Goal: Transaction & Acquisition: Book appointment/travel/reservation

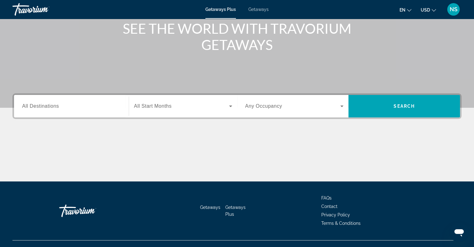
scroll to position [90, 0]
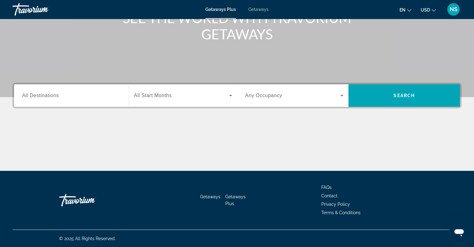
click at [44, 94] on span "All Destinations" at bounding box center [40, 95] width 37 height 5
click at [44, 94] on input "Destination All Destinations" at bounding box center [71, 95] width 99 height 7
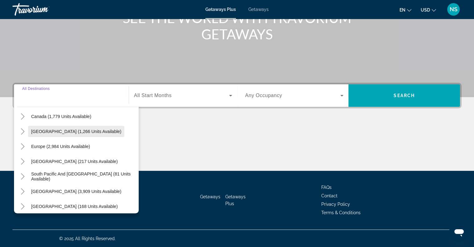
scroll to position [62, 0]
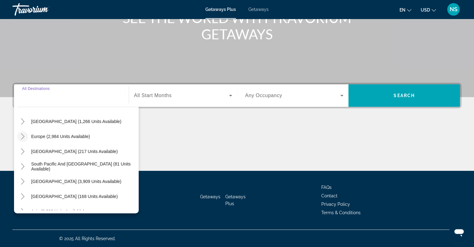
click at [23, 136] on icon "Toggle Europe (2,984 units available)" at bounding box center [23, 136] width 6 height 6
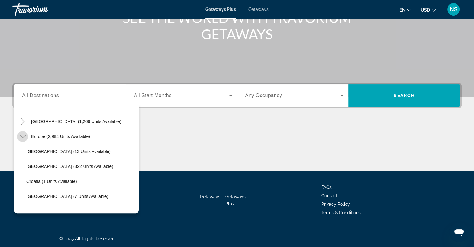
scroll to position [78, 0]
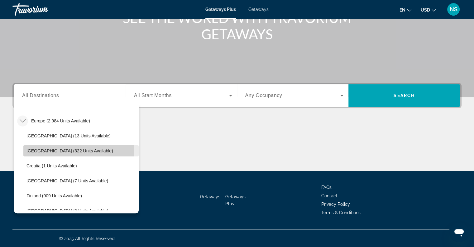
click at [59, 152] on span "[GEOGRAPHIC_DATA] (322 units available)" at bounding box center [70, 150] width 87 height 5
type input "**********"
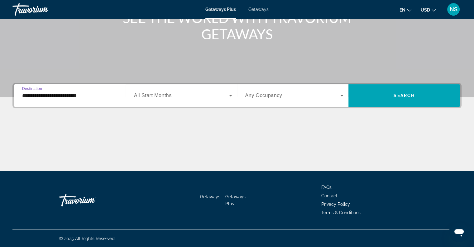
click at [230, 92] on icon "Search widget" at bounding box center [230, 95] width 7 height 7
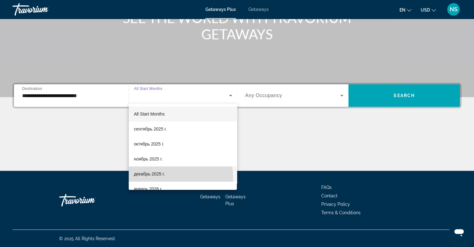
click at [157, 179] on mat-option "декабрь 2025 г." at bounding box center [183, 173] width 108 height 15
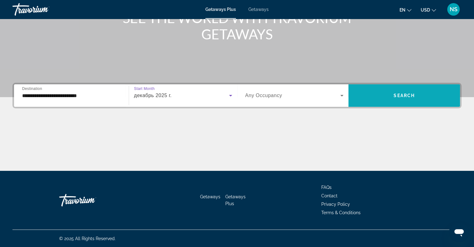
click at [395, 95] on span "Search" at bounding box center [404, 95] width 21 height 5
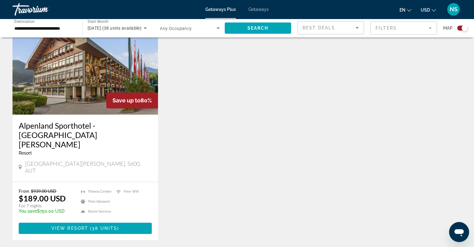
scroll to position [249, 0]
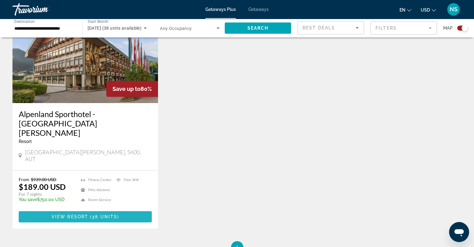
click at [65, 209] on span "Main content" at bounding box center [85, 216] width 133 height 15
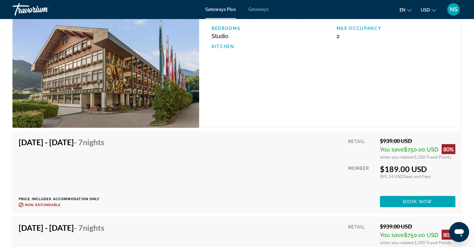
scroll to position [1091, 0]
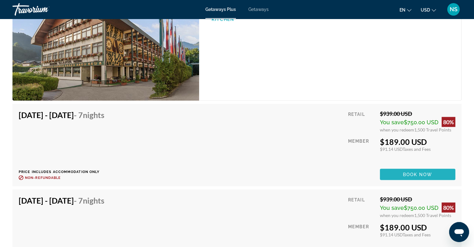
click at [423, 172] on span "Book now" at bounding box center [418, 174] width 30 height 5
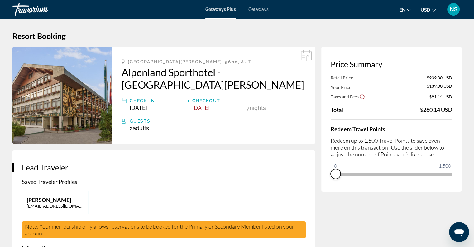
drag, startPoint x: 447, startPoint y: 181, endPoint x: 335, endPoint y: 187, distance: 111.5
click at [335, 187] on div "Price Summary Retail Price $939.00 USD Your Price $189.00 USD Taxes and Fees $9…" at bounding box center [391, 119] width 140 height 145
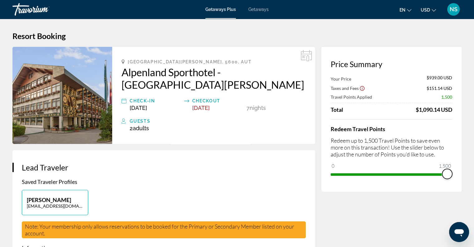
drag, startPoint x: 336, startPoint y: 166, endPoint x: 455, endPoint y: 171, distance: 119.3
click at [455, 171] on div "Price Summary Your Price $939.00 USD Taxes and Fees $151.14 USD Travel Points A…" at bounding box center [391, 119] width 140 height 145
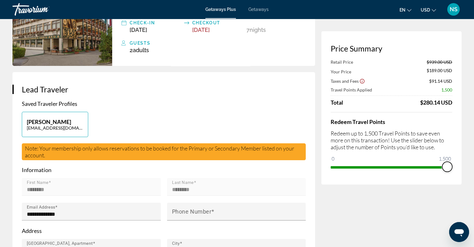
scroll to position [94, 0]
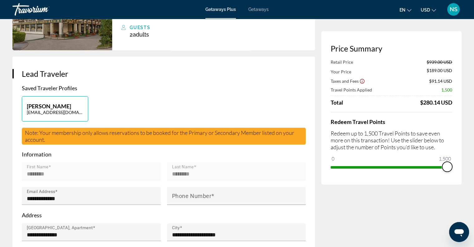
click at [450, 165] on span "ngx-slider" at bounding box center [447, 167] width 10 height 10
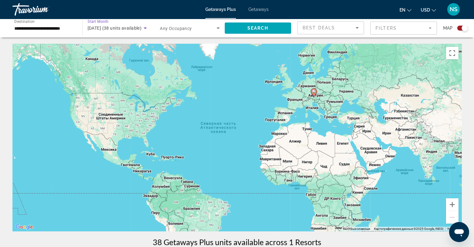
click at [104, 30] on span "[DATE] (38 units available)" at bounding box center [115, 28] width 54 height 5
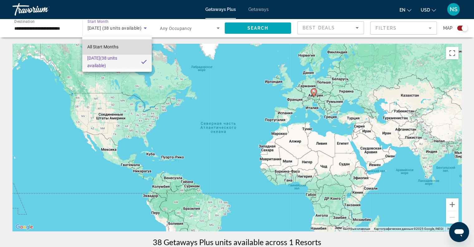
click at [104, 48] on span "All Start Months" at bounding box center [102, 46] width 31 height 5
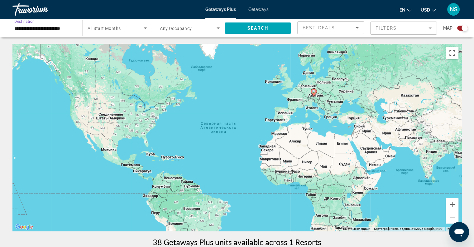
click at [47, 30] on input "**********" at bounding box center [44, 28] width 60 height 7
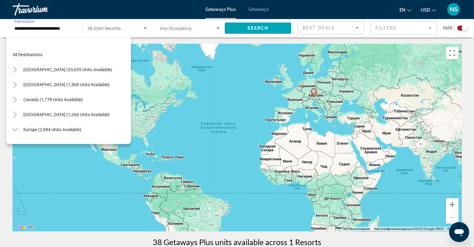
scroll to position [67, 0]
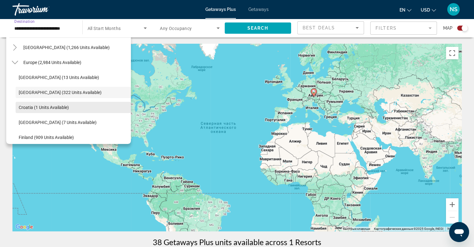
click at [36, 108] on span "Croatia (1 units available)" at bounding box center [44, 107] width 50 height 5
type input "**********"
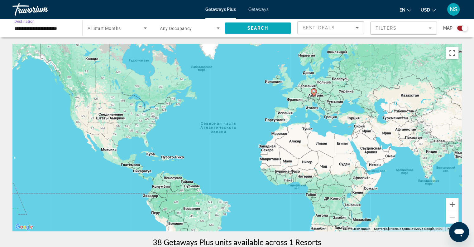
click at [268, 25] on span "Search widget" at bounding box center [258, 28] width 67 height 15
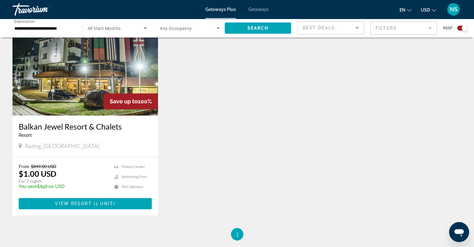
scroll to position [249, 0]
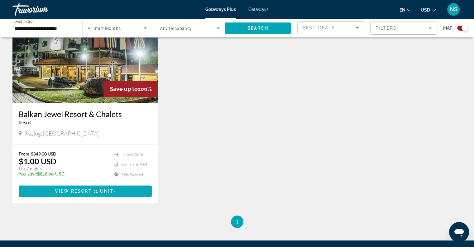
click at [104, 191] on span "1 unit" at bounding box center [105, 190] width 18 height 5
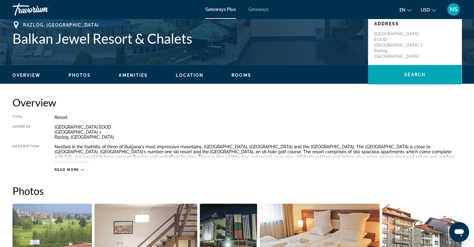
scroll to position [94, 0]
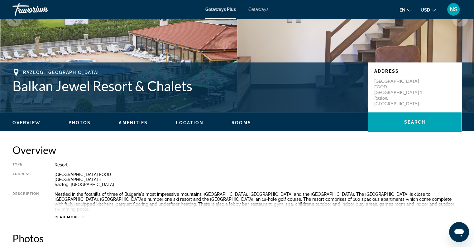
click at [83, 216] on icon "Main content" at bounding box center [82, 217] width 3 height 2
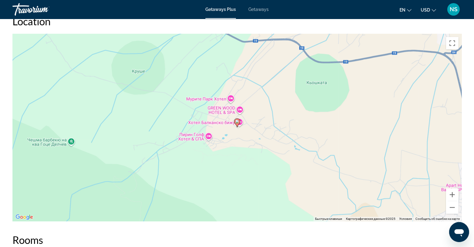
scroll to position [780, 0]
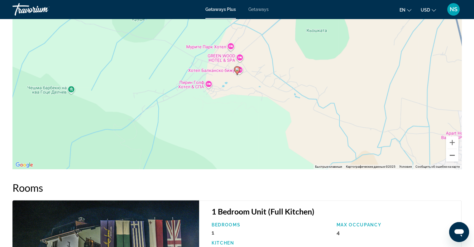
click at [453, 150] on button "Уменьшить" at bounding box center [452, 155] width 12 height 12
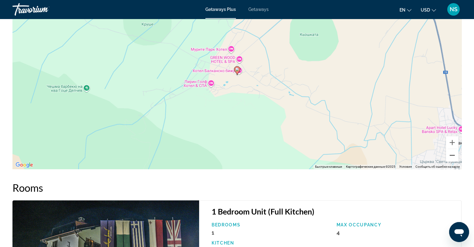
click at [453, 150] on button "Уменьшить" at bounding box center [452, 155] width 12 height 12
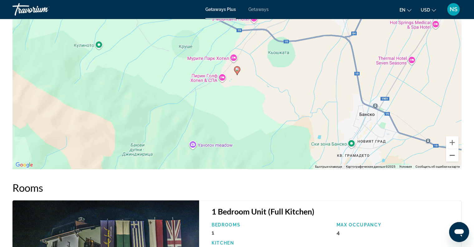
click at [453, 150] on button "Уменьшить" at bounding box center [452, 155] width 12 height 12
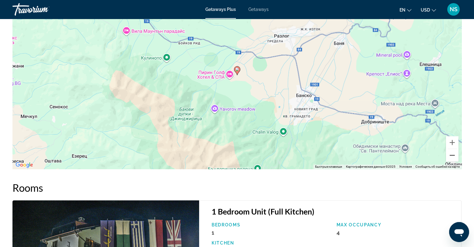
click at [453, 150] on button "Уменьшить" at bounding box center [452, 155] width 12 height 12
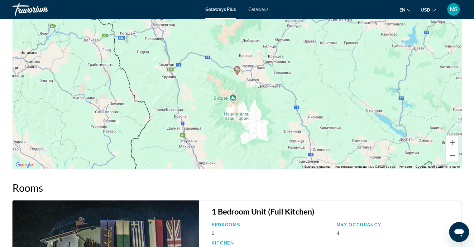
click at [454, 150] on button "Уменьшить" at bounding box center [452, 155] width 12 height 12
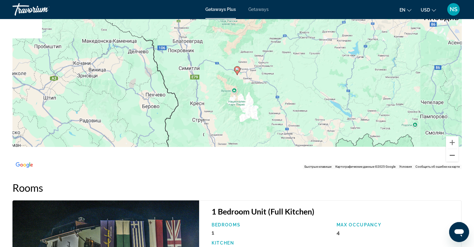
click at [454, 150] on button "Уменьшить" at bounding box center [452, 155] width 12 height 12
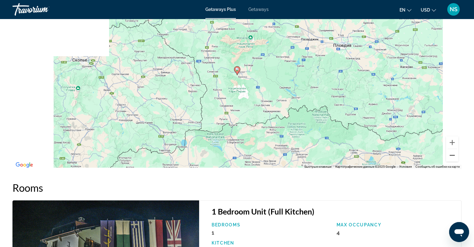
click at [454, 150] on button "Уменьшить" at bounding box center [452, 155] width 12 height 12
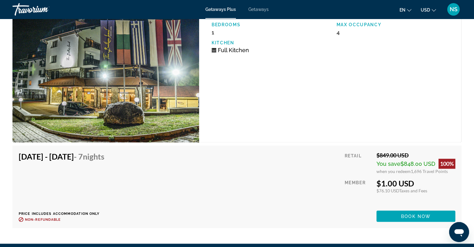
scroll to position [967, 0]
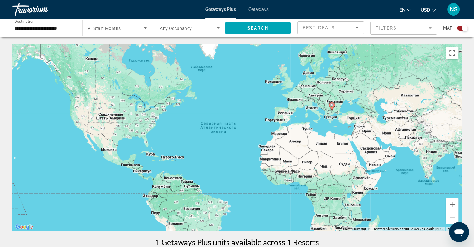
click at [31, 27] on input "**********" at bounding box center [44, 28] width 60 height 7
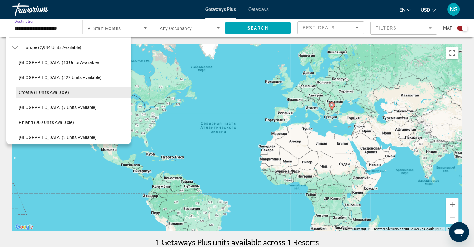
scroll to position [144, 0]
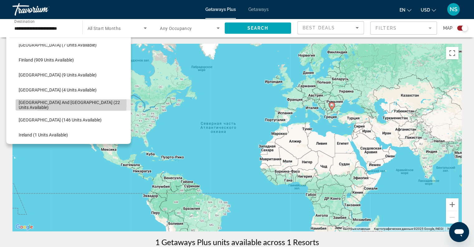
click at [42, 103] on span "[GEOGRAPHIC_DATA] and [GEOGRAPHIC_DATA] (22 units available)" at bounding box center [73, 105] width 109 height 10
type input "**********"
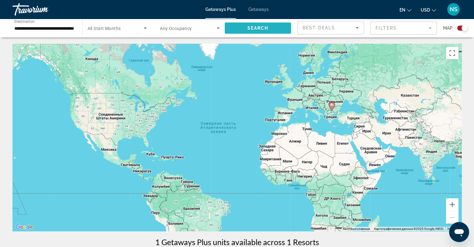
click at [273, 30] on span "Search widget" at bounding box center [258, 28] width 67 height 15
click at [457, 203] on button "Увеличить" at bounding box center [452, 204] width 12 height 12
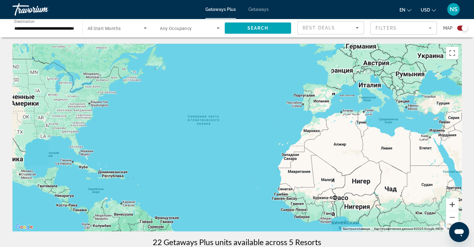
click at [457, 203] on button "Увеличить" at bounding box center [452, 204] width 12 height 12
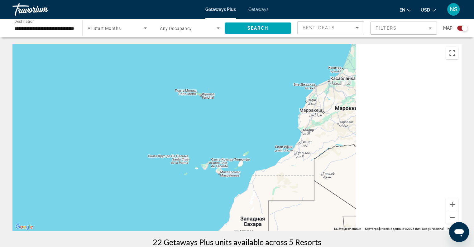
drag, startPoint x: 428, startPoint y: 164, endPoint x: 59, endPoint y: 158, distance: 369.3
click at [62, 158] on div "Main content" at bounding box center [236, 137] width 449 height 187
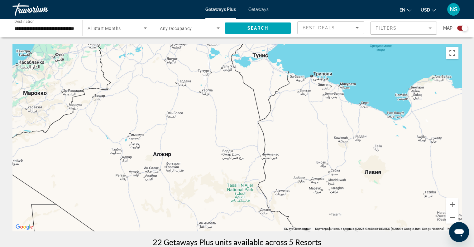
drag, startPoint x: 208, startPoint y: 159, endPoint x: 191, endPoint y: 203, distance: 46.7
click at [191, 202] on div "Main content" at bounding box center [236, 137] width 449 height 187
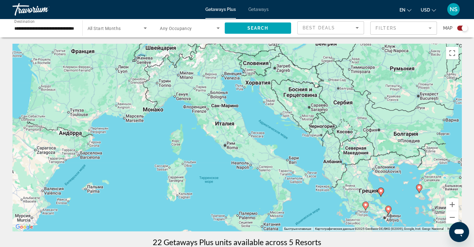
drag, startPoint x: 225, startPoint y: 144, endPoint x: 225, endPoint y: 199, distance: 54.9
click at [225, 199] on div "Чтобы активировать перетаскивание с помощью клавиатуры, нажмите Alt + Ввод. Пос…" at bounding box center [236, 137] width 449 height 187
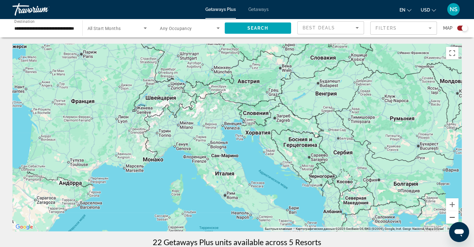
click at [456, 217] on button "Уменьшить" at bounding box center [452, 217] width 12 height 12
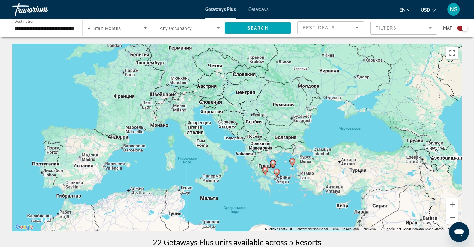
drag, startPoint x: 384, startPoint y: 196, endPoint x: 336, endPoint y: 166, distance: 56.7
click at [337, 166] on div "Чтобы активировать перетаскивание с помощью клавиатуры, нажмите Alt + Ввод. Пос…" at bounding box center [236, 137] width 449 height 187
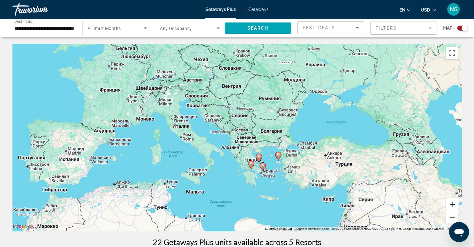
click at [447, 204] on button "Увеличить" at bounding box center [452, 204] width 12 height 12
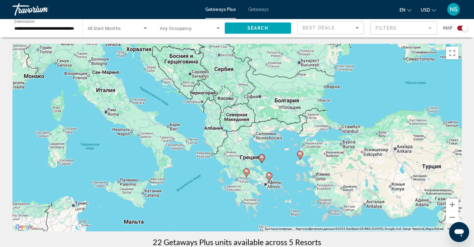
drag, startPoint x: 365, startPoint y: 196, endPoint x: 346, endPoint y: 168, distance: 34.3
click at [346, 169] on div "Чтобы активировать перетаскивание с помощью клавиатуры, нажмите Alt + Ввод. Пос…" at bounding box center [236, 137] width 449 height 187
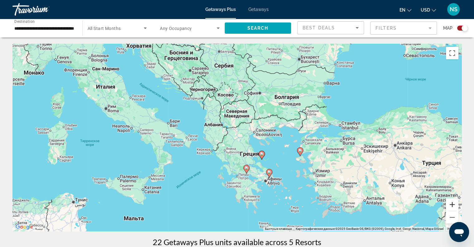
click at [455, 202] on button "Увеличить" at bounding box center [452, 204] width 12 height 12
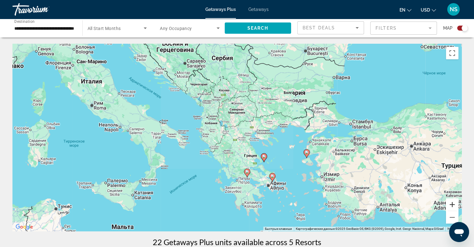
click at [455, 202] on button "Увеличить" at bounding box center [452, 204] width 12 height 12
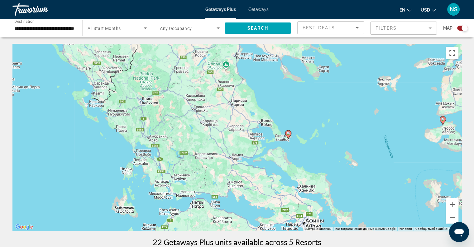
drag, startPoint x: 387, startPoint y: 184, endPoint x: 297, endPoint y: 103, distance: 120.6
click at [341, 99] on div "Чтобы активировать перетаскивание с помощью клавиатуры, нажмите Alt + Ввод. Пос…" at bounding box center [236, 137] width 449 height 187
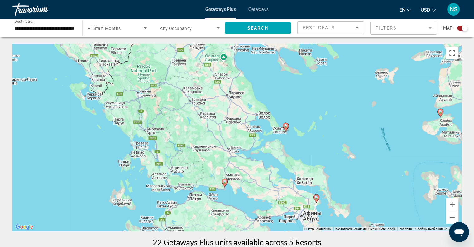
click at [287, 126] on image "Main content" at bounding box center [286, 126] width 4 height 4
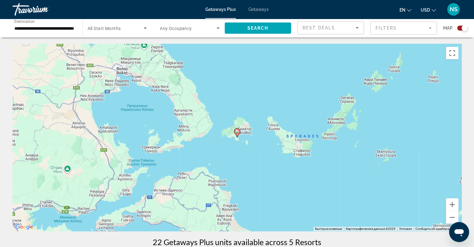
click at [235, 131] on image "Main content" at bounding box center [237, 131] width 4 height 4
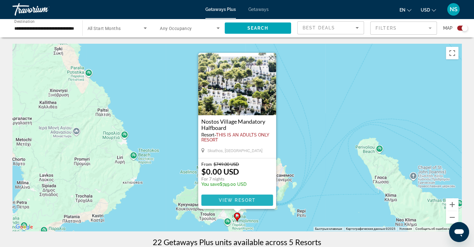
click at [234, 198] on span "View Resort" at bounding box center [237, 199] width 37 height 5
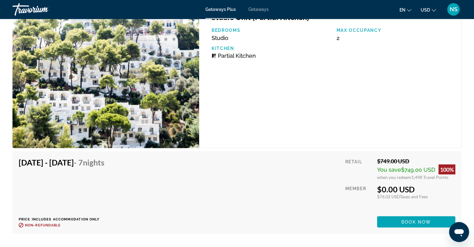
scroll to position [1062, 0]
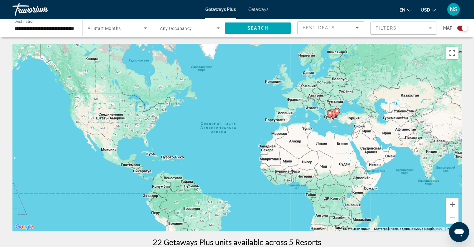
click at [43, 27] on input "**********" at bounding box center [44, 28] width 60 height 7
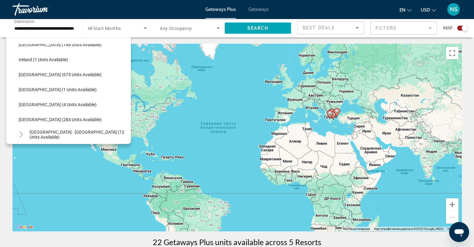
scroll to position [247, 0]
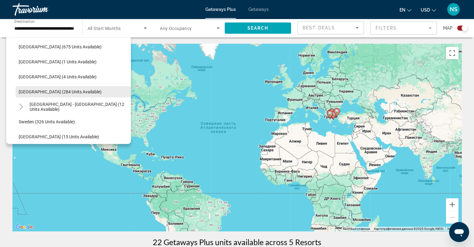
click at [62, 95] on span "Search widget" at bounding box center [73, 91] width 115 height 15
type input "**********"
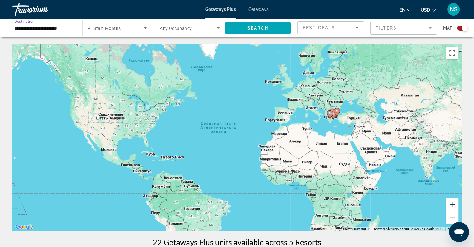
click at [452, 207] on button "Увеличить" at bounding box center [452, 204] width 12 height 12
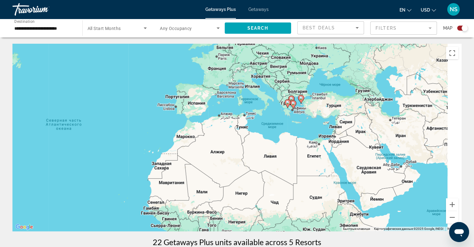
drag, startPoint x: 397, startPoint y: 158, endPoint x: 280, endPoint y: 161, distance: 116.7
click at [280, 161] on div "Чтобы активировать перетаскивание с помощью клавиатуры, нажмите Alt + Ввод. Пос…" at bounding box center [236, 137] width 449 height 187
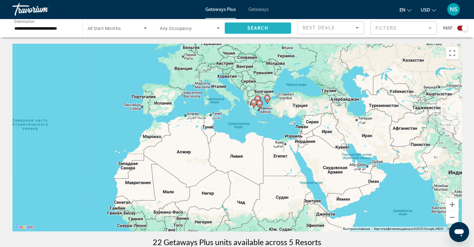
click at [253, 26] on span "Search" at bounding box center [257, 28] width 21 height 5
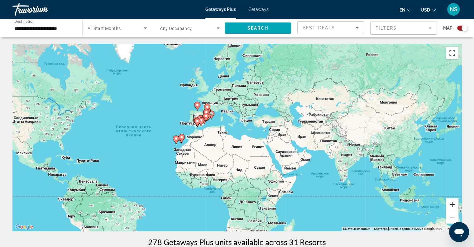
click at [450, 201] on button "Увеличить" at bounding box center [452, 204] width 12 height 12
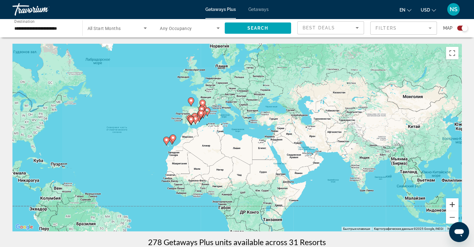
click at [450, 201] on button "Увеличить" at bounding box center [452, 204] width 12 height 12
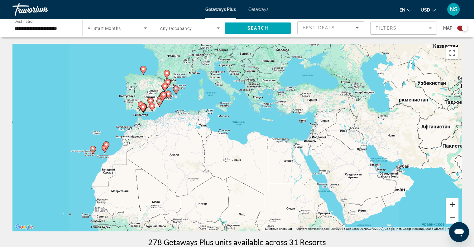
click at [450, 201] on button "Увеличить" at bounding box center [452, 204] width 12 height 12
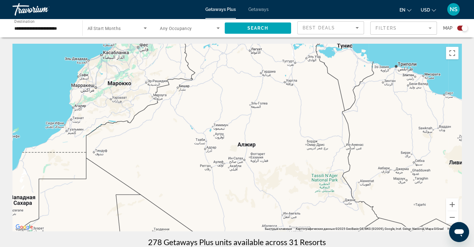
drag, startPoint x: 139, startPoint y: 146, endPoint x: 413, endPoint y: 85, distance: 280.2
click at [413, 85] on div "Чтобы активировать перетаскивание с помощью клавиатуры, нажмите Alt + Ввод. Пос…" at bounding box center [236, 137] width 449 height 187
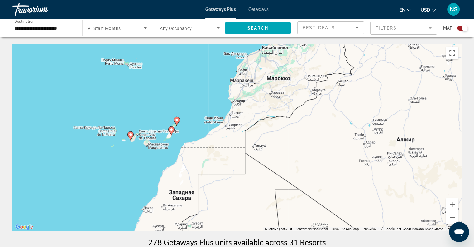
drag, startPoint x: 299, startPoint y: 87, endPoint x: 329, endPoint y: 105, distance: 34.7
click at [326, 97] on div "Чтобы активировать перетаскивание с помощью клавиатуры, нажмите Alt + Ввод. Пос…" at bounding box center [236, 137] width 449 height 187
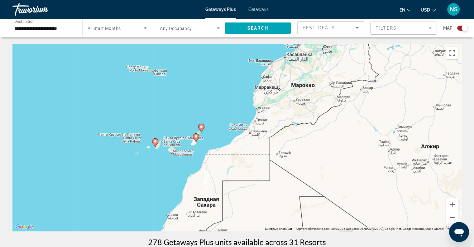
drag, startPoint x: 204, startPoint y: 137, endPoint x: 242, endPoint y: 133, distance: 38.0
click at [235, 133] on div "Чтобы активировать перетаскивание с помощью клавиатуры, нажмите Alt + Ввод. Пос…" at bounding box center [236, 137] width 449 height 187
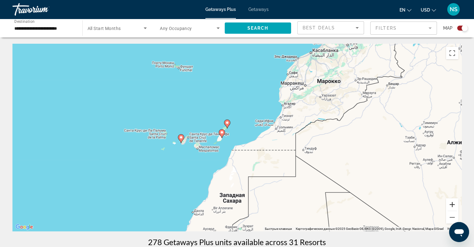
click at [452, 202] on button "Увеличить" at bounding box center [452, 204] width 12 height 12
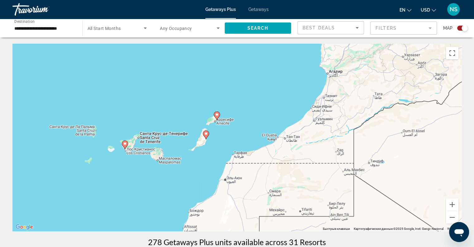
click at [126, 143] on image "Main content" at bounding box center [125, 144] width 4 height 4
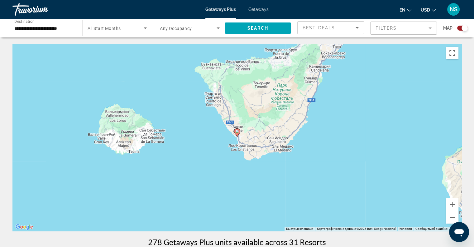
click at [234, 129] on icon "Main content" at bounding box center [237, 132] width 6 height 9
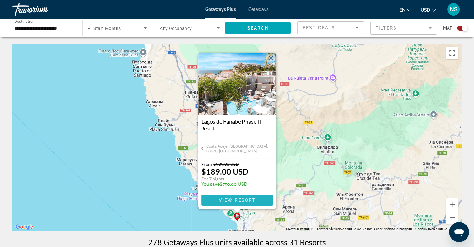
click at [219, 199] on span "View Resort" at bounding box center [237, 199] width 37 height 5
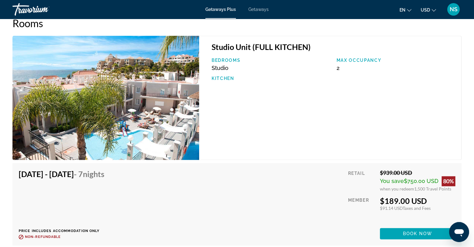
scroll to position [967, 0]
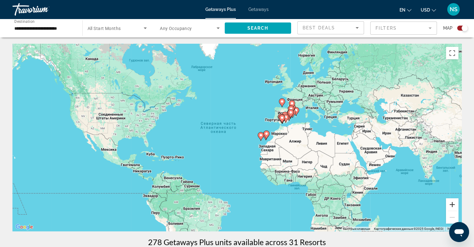
click at [456, 203] on button "Увеличить" at bounding box center [452, 204] width 12 height 12
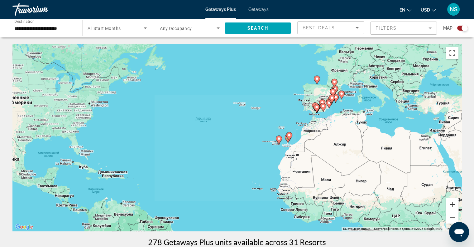
click at [456, 203] on button "Увеличить" at bounding box center [452, 204] width 12 height 12
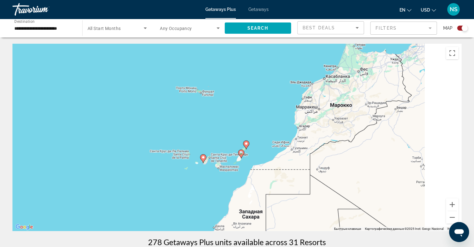
drag, startPoint x: 418, startPoint y: 161, endPoint x: 143, endPoint y: 152, distance: 275.2
click at [131, 156] on div "Чтобы активировать перетаскивание с помощью клавиатуры, нажмите Alt + Ввод. Пос…" at bounding box center [236, 137] width 449 height 187
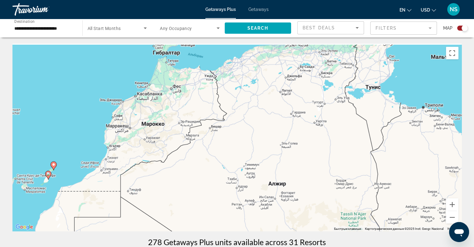
drag, startPoint x: 233, startPoint y: 138, endPoint x: 237, endPoint y: 146, distance: 8.2
click at [220, 180] on div "Чтобы активировать перетаскивание с помощью клавиатуры, нажмите Alt + Ввод. Пос…" at bounding box center [236, 137] width 449 height 187
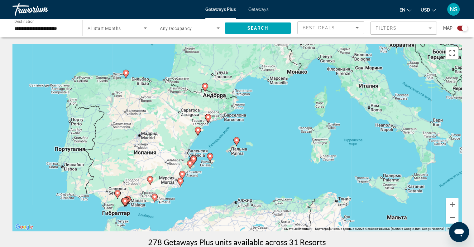
drag, startPoint x: 244, startPoint y: 132, endPoint x: 248, endPoint y: 138, distance: 7.0
click at [248, 138] on div "Чтобы активировать перетаскивание с помощью клавиатуры, нажмите Alt + Ввод. Пос…" at bounding box center [236, 137] width 449 height 187
click at [236, 141] on image "Main content" at bounding box center [237, 140] width 4 height 4
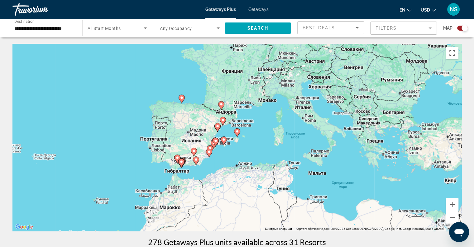
click at [239, 129] on image "Main content" at bounding box center [237, 131] width 4 height 4
type input "**********"
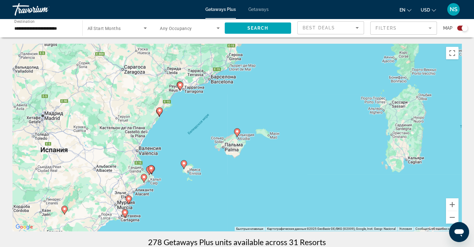
click at [237, 131] on image "Main content" at bounding box center [237, 131] width 4 height 4
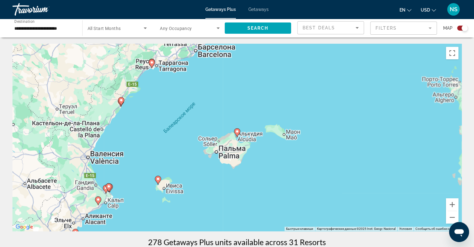
click at [237, 131] on image "Main content" at bounding box center [237, 131] width 4 height 4
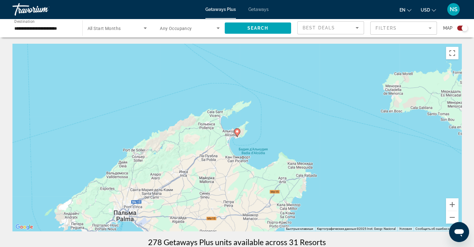
click at [237, 131] on image "Main content" at bounding box center [237, 131] width 4 height 4
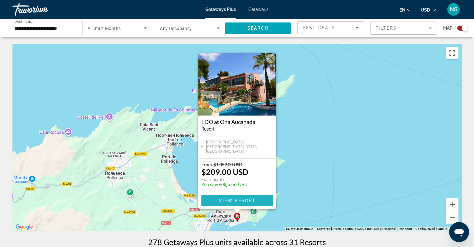
click at [234, 198] on span "View Resort" at bounding box center [237, 200] width 37 height 5
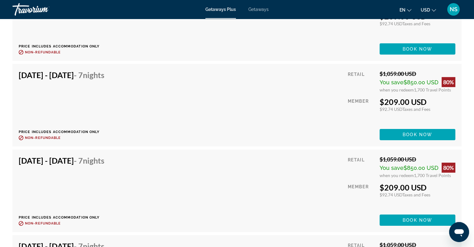
scroll to position [2089, 0]
